Goal: Check status: Check status

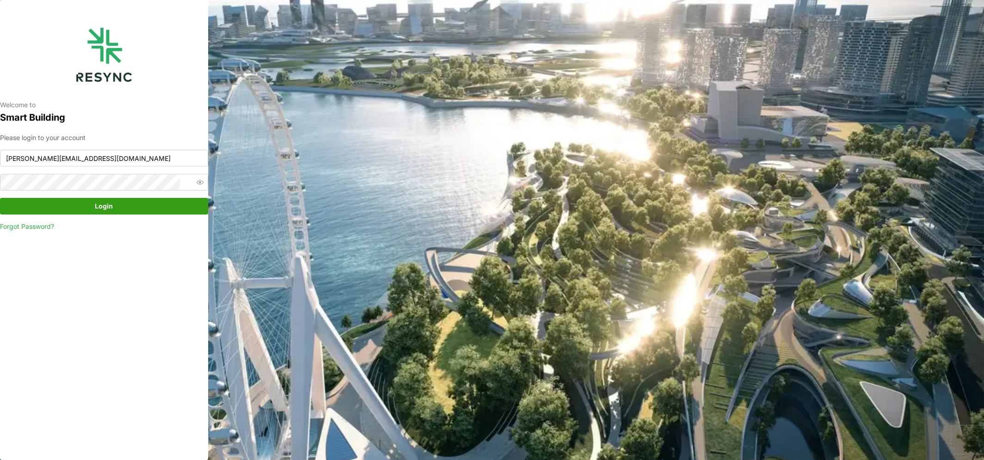
click at [106, 206] on span "Login" at bounding box center [104, 207] width 18 height 16
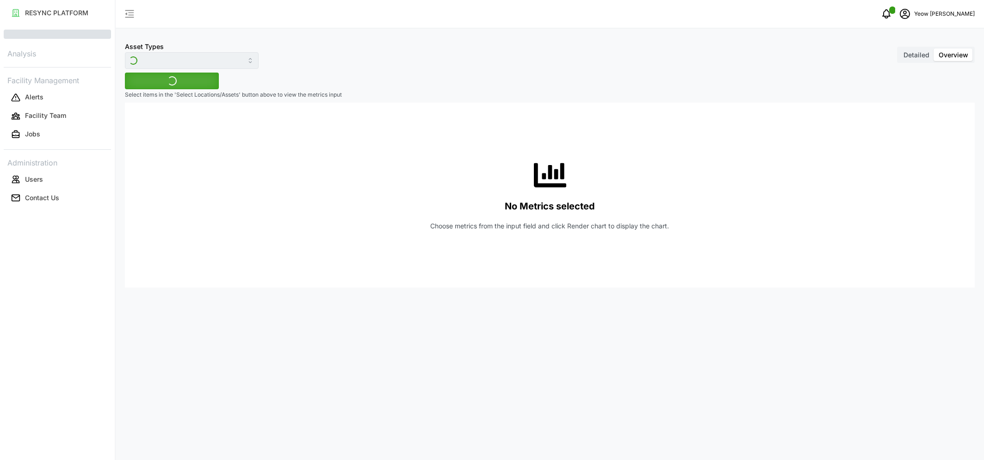
type input "Inverter"
